Goal: Transaction & Acquisition: Download file/media

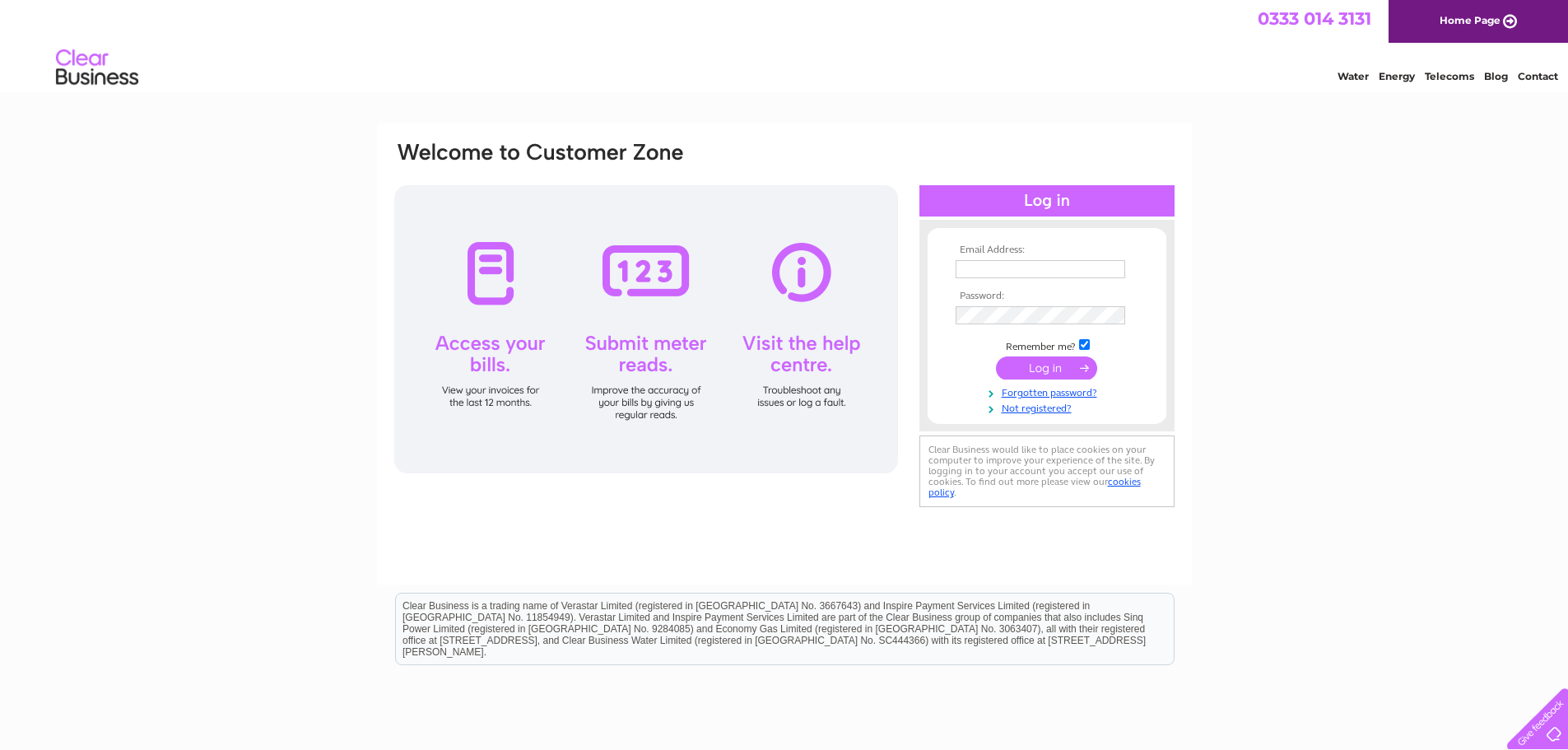
type input "accounts.assistant@english.op.org"
click at [1056, 365] on input "submit" at bounding box center [1046, 368] width 101 height 23
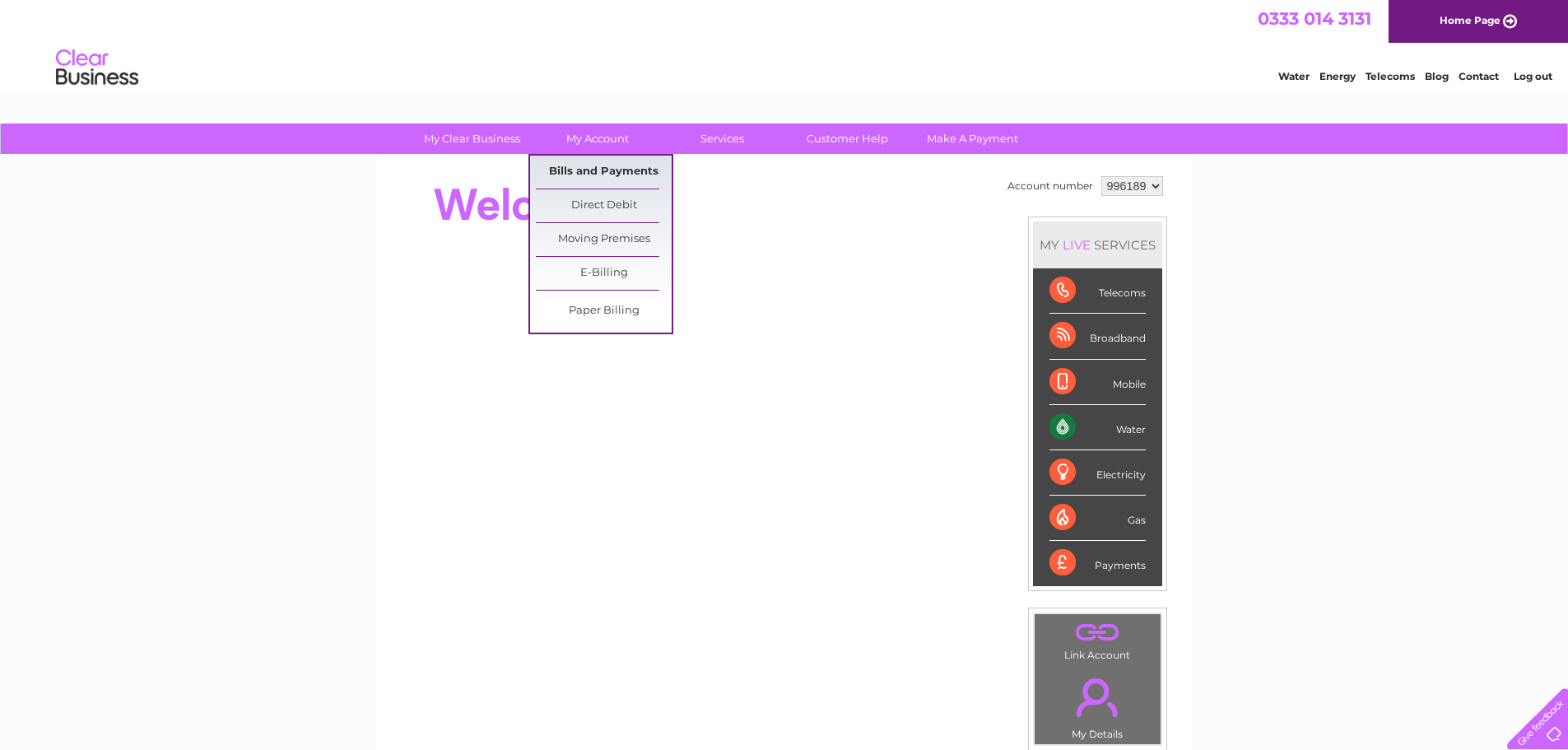
click at [603, 165] on link "Bills and Payments" at bounding box center [603, 172] width 136 height 33
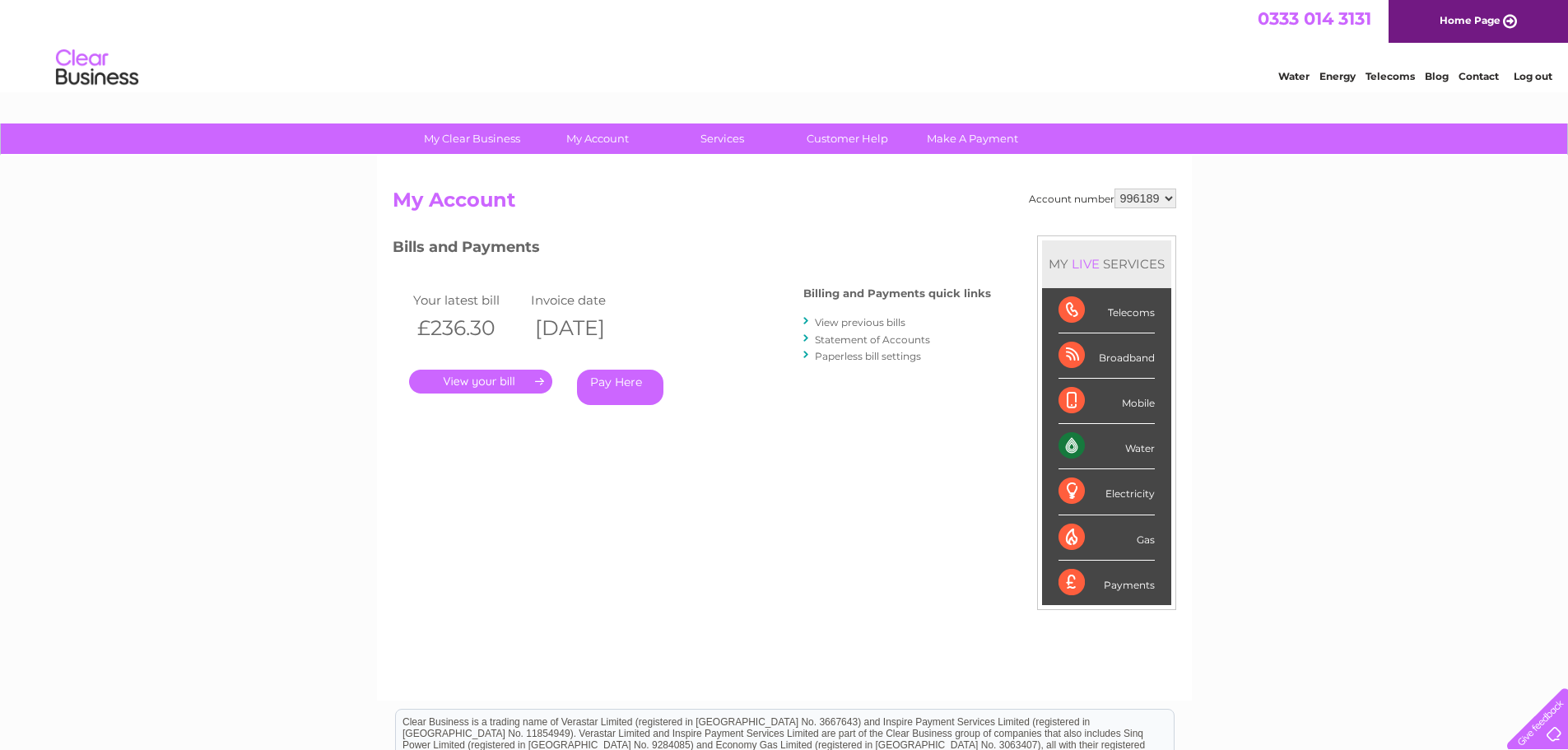
click at [489, 388] on link "." at bounding box center [481, 382] width 144 height 24
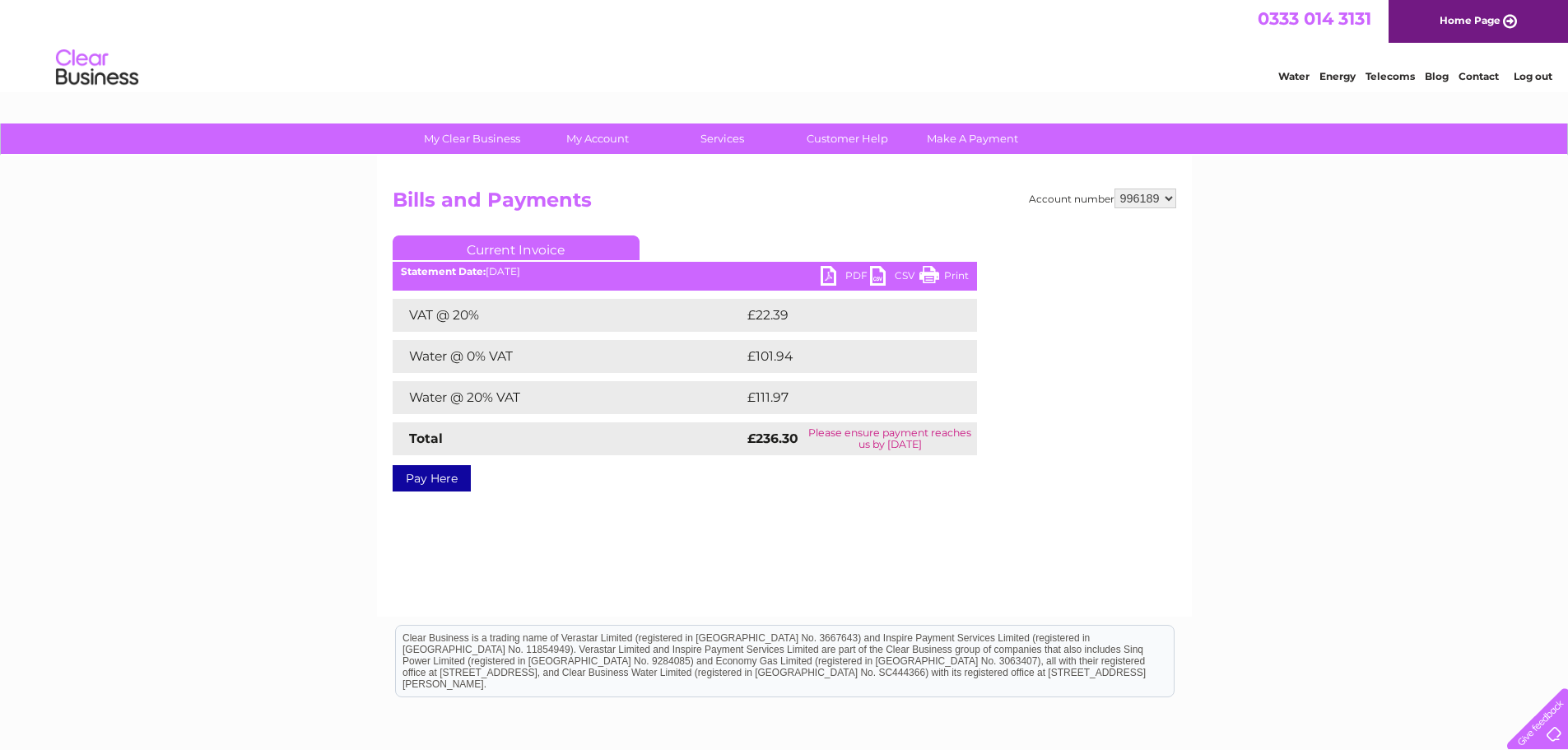
click at [834, 276] on link "PDF" at bounding box center [845, 278] width 49 height 24
